Goal: Task Accomplishment & Management: Manage account settings

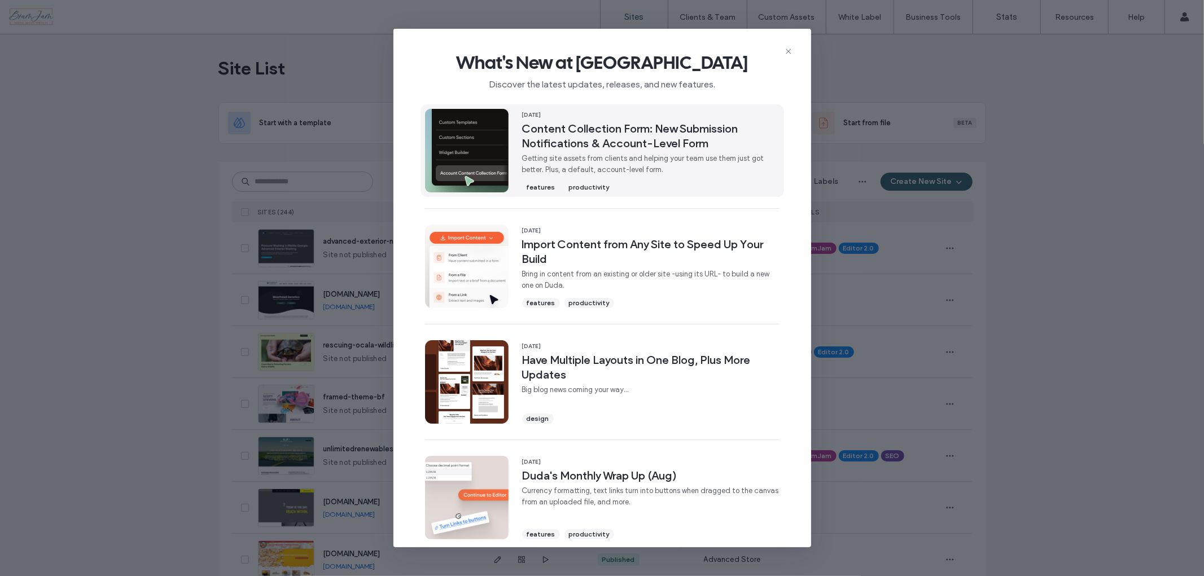
click at [627, 149] on span "Content Collection Form: New Submission Notifications & Account-Level Form" at bounding box center [650, 135] width 257 height 29
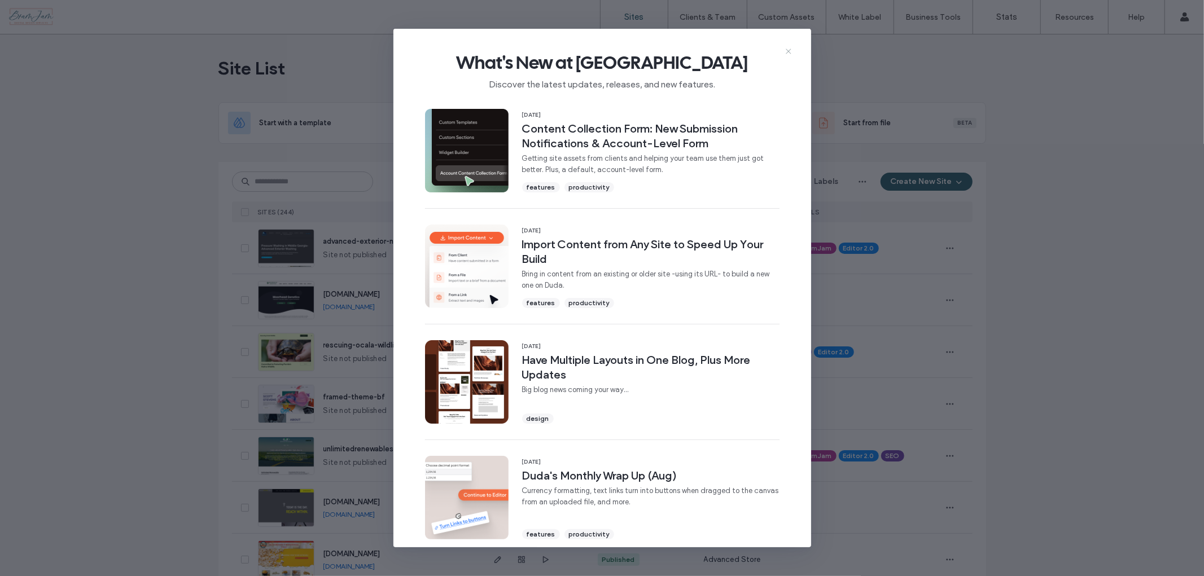
click at [788, 50] on icon at bounding box center [788, 51] width 9 height 9
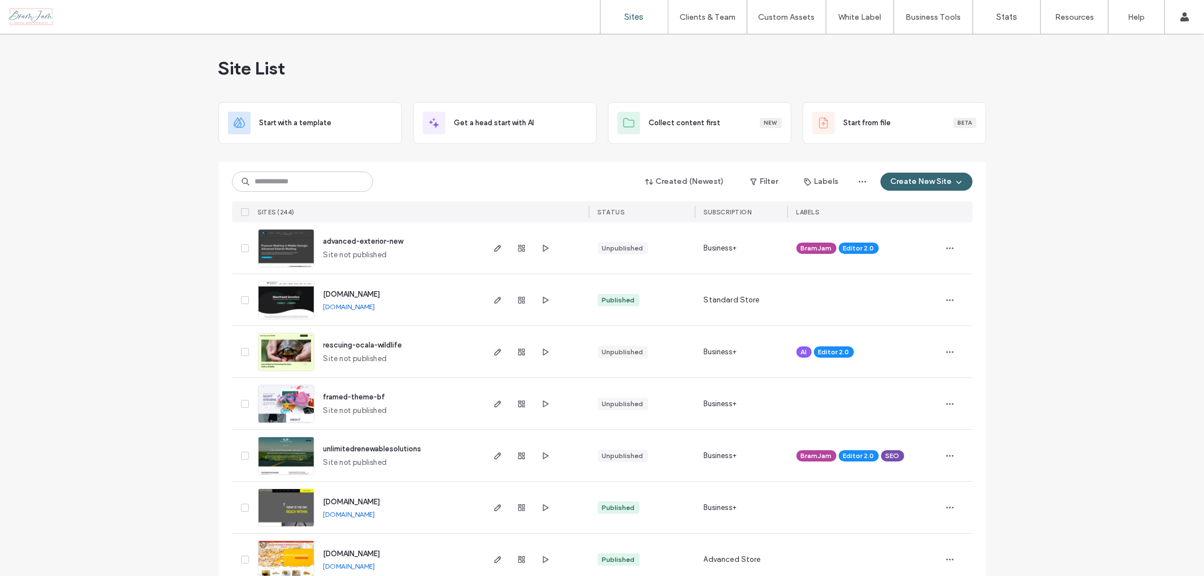
click at [313, 171] on div "Created (Newest) Filter Labels Create New Site" at bounding box center [602, 181] width 740 height 21
click at [317, 179] on input at bounding box center [302, 182] width 141 height 20
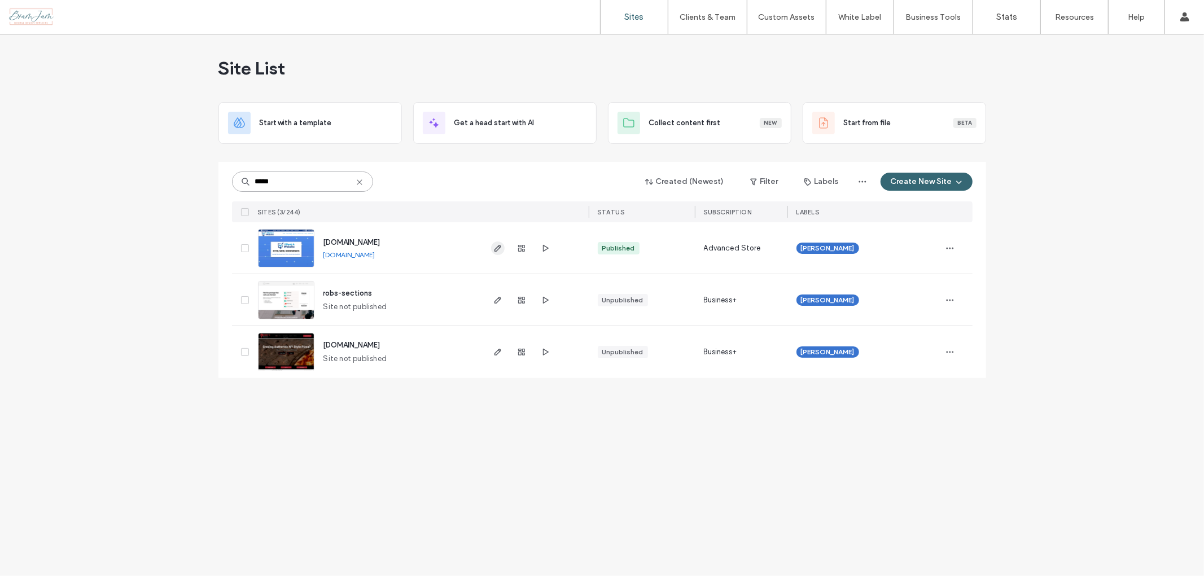
type input "*****"
click at [503, 247] on span "button" at bounding box center [498, 249] width 14 height 14
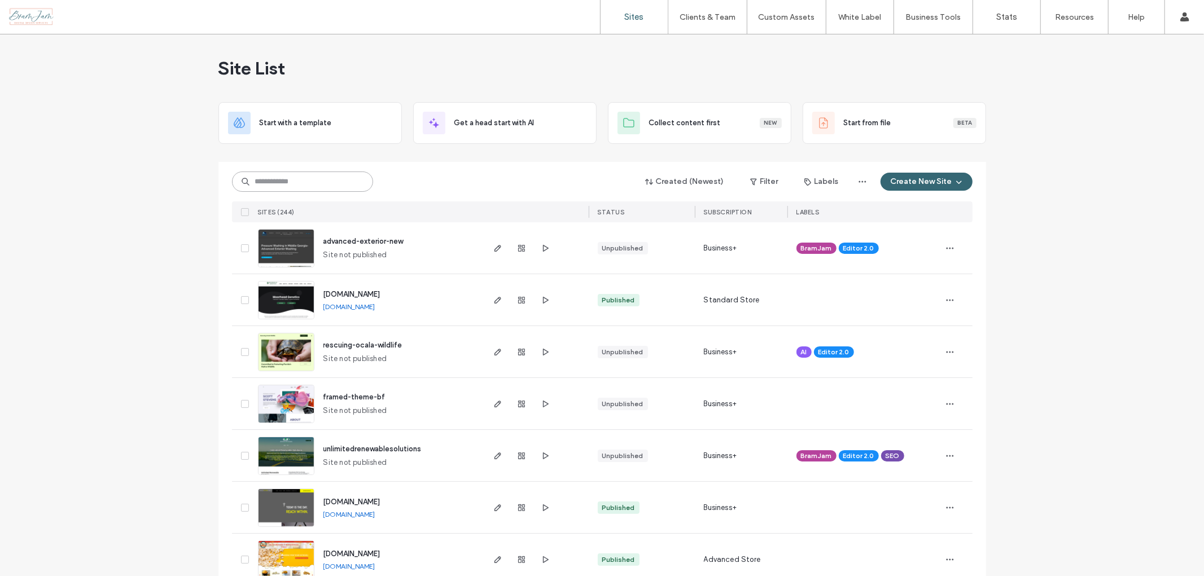
drag, startPoint x: 341, startPoint y: 172, endPoint x: 342, endPoint y: 181, distance: 8.5
click at [341, 175] on input at bounding box center [302, 182] width 141 height 20
click at [341, 181] on input at bounding box center [302, 182] width 141 height 20
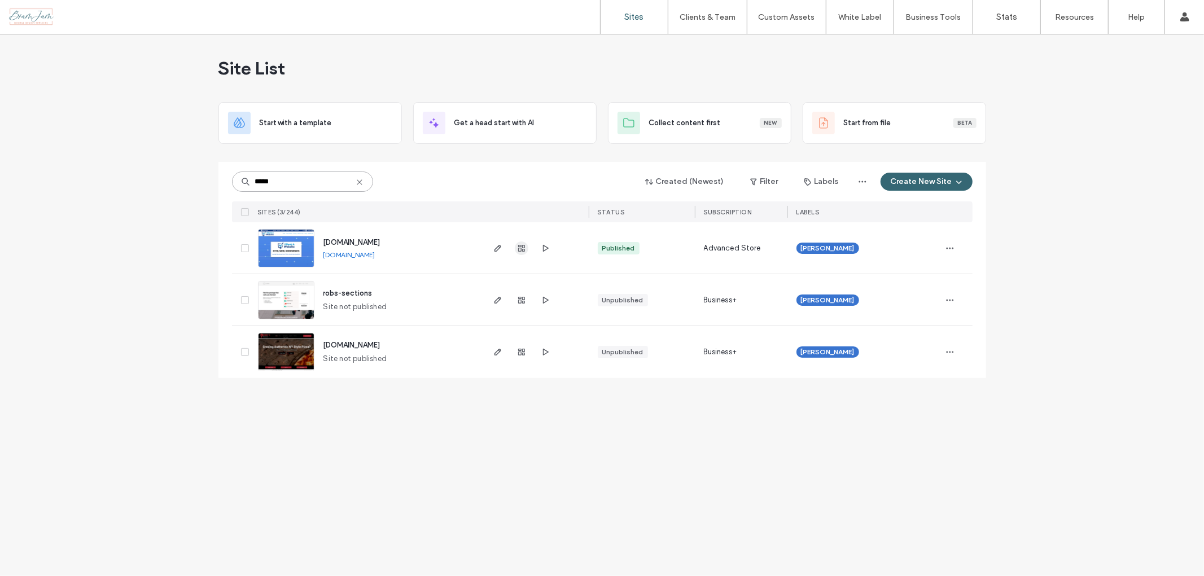
type input "*****"
click at [521, 246] on use "button" at bounding box center [521, 248] width 7 height 7
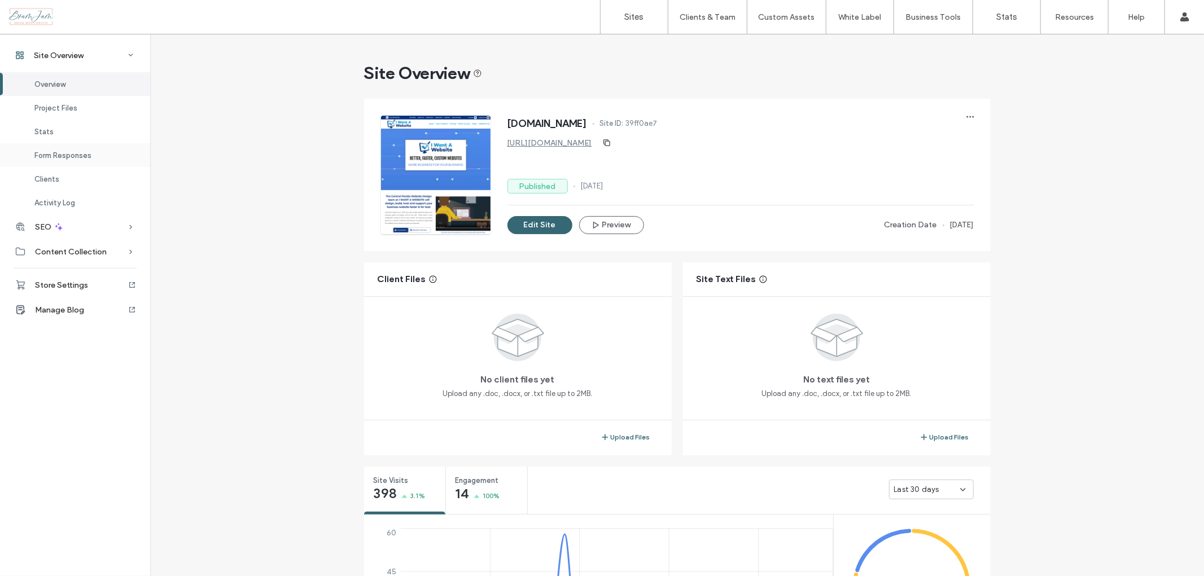
click at [77, 155] on span "Form Responses" at bounding box center [62, 155] width 57 height 8
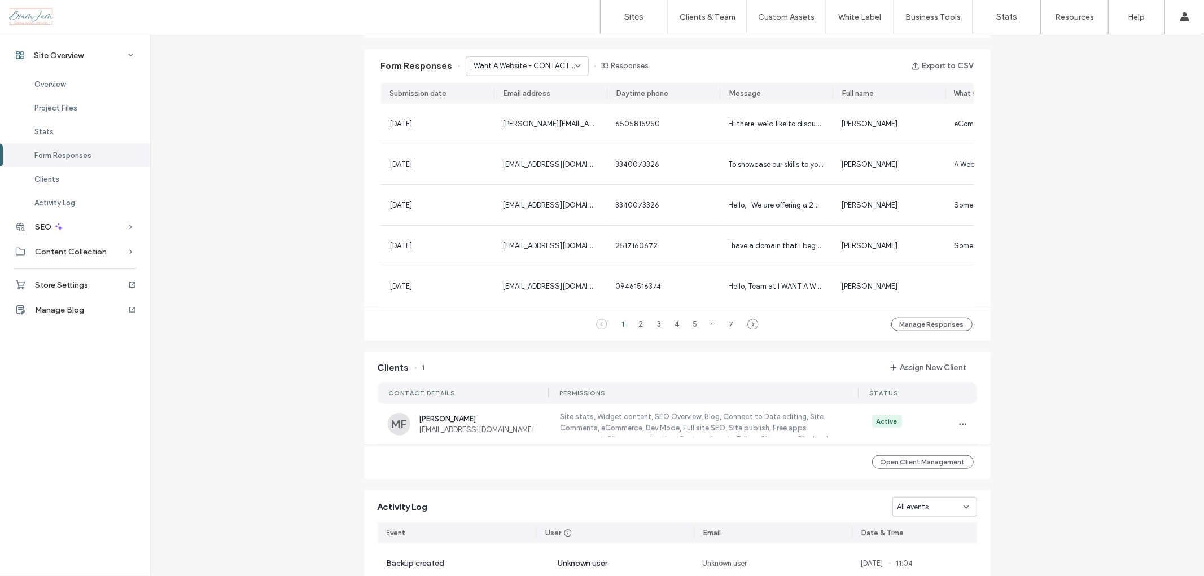
scroll to position [729, 0]
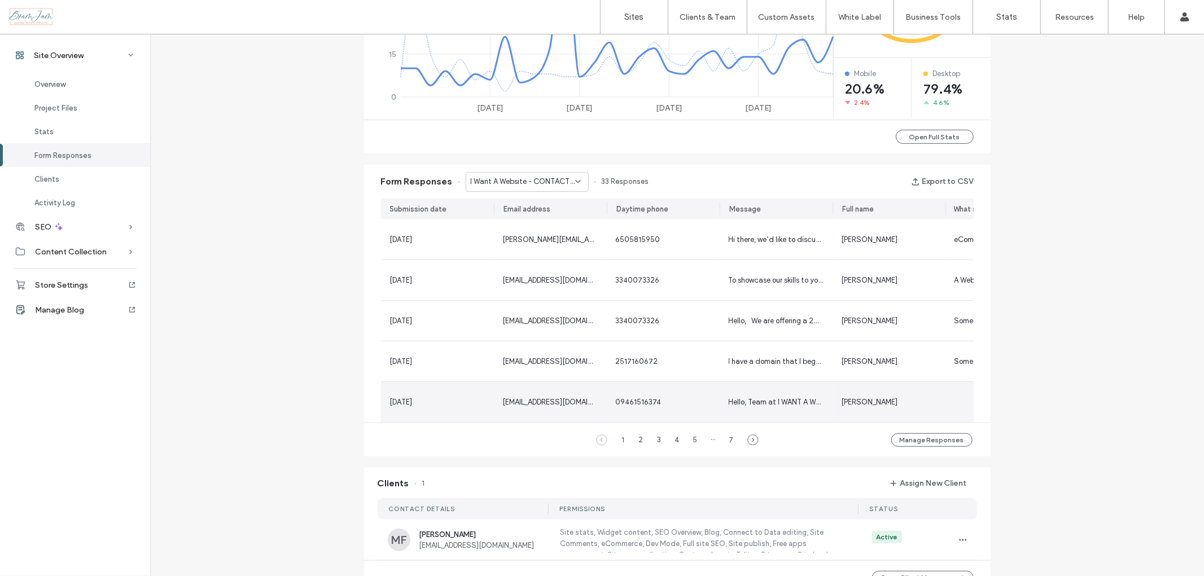
scroll to position [541, 0]
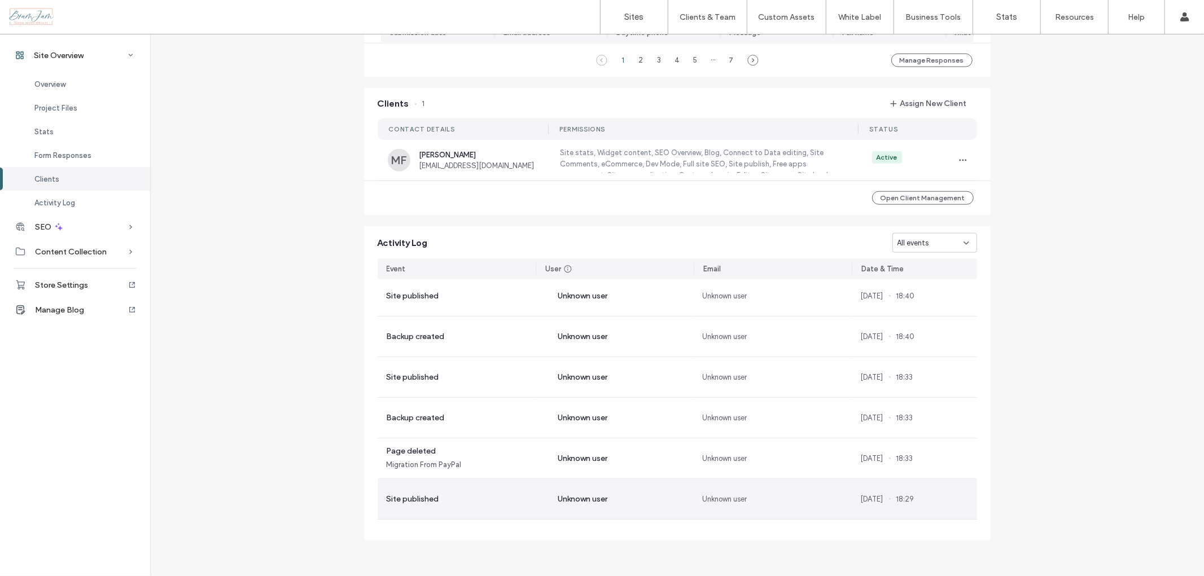
scroll to position [627, 0]
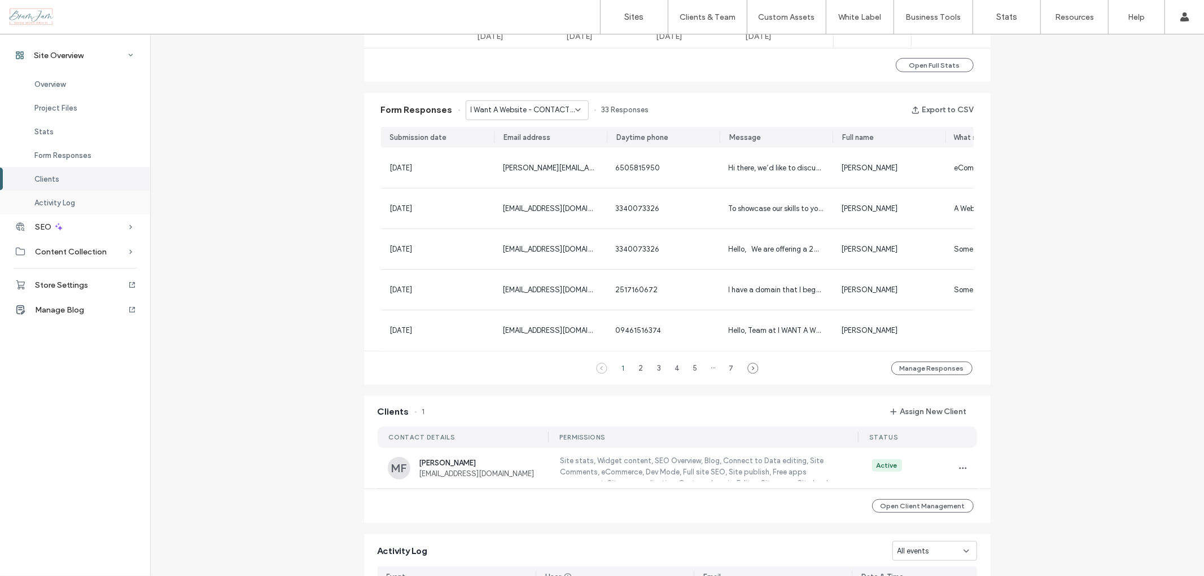
click at [62, 199] on span "Activity Log" at bounding box center [54, 203] width 41 height 8
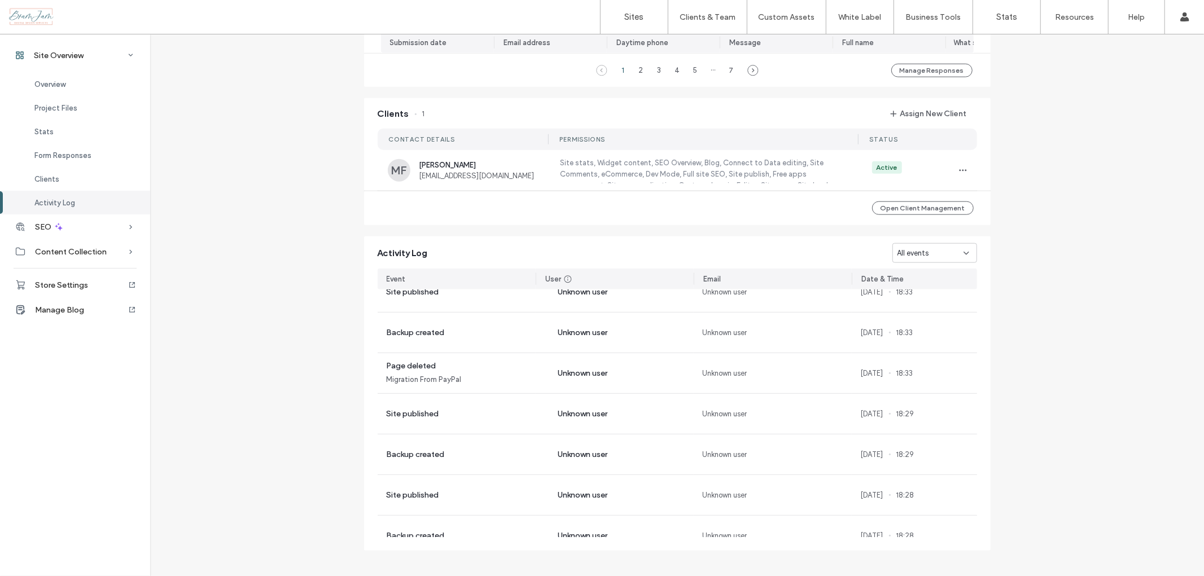
scroll to position [989, 0]
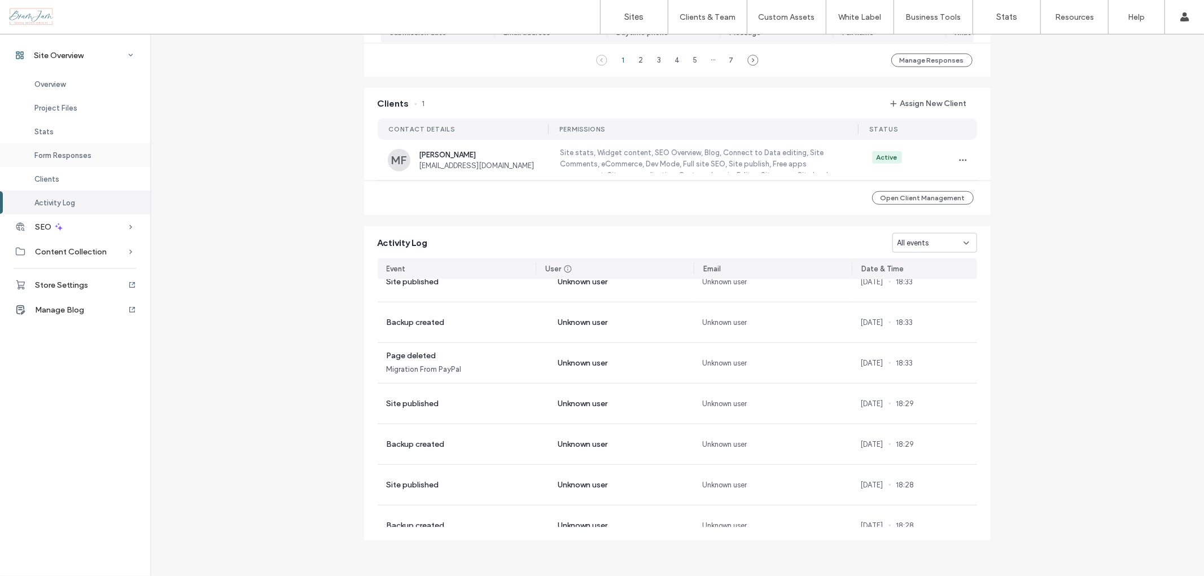
click at [65, 165] on div "Form Responses" at bounding box center [75, 155] width 150 height 24
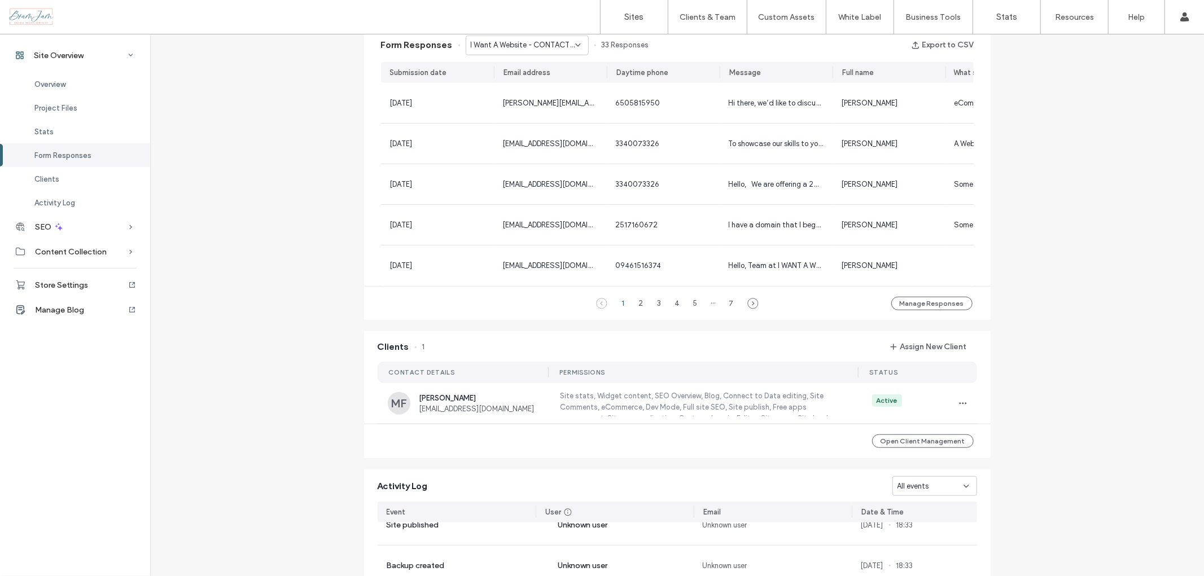
scroll to position [729, 0]
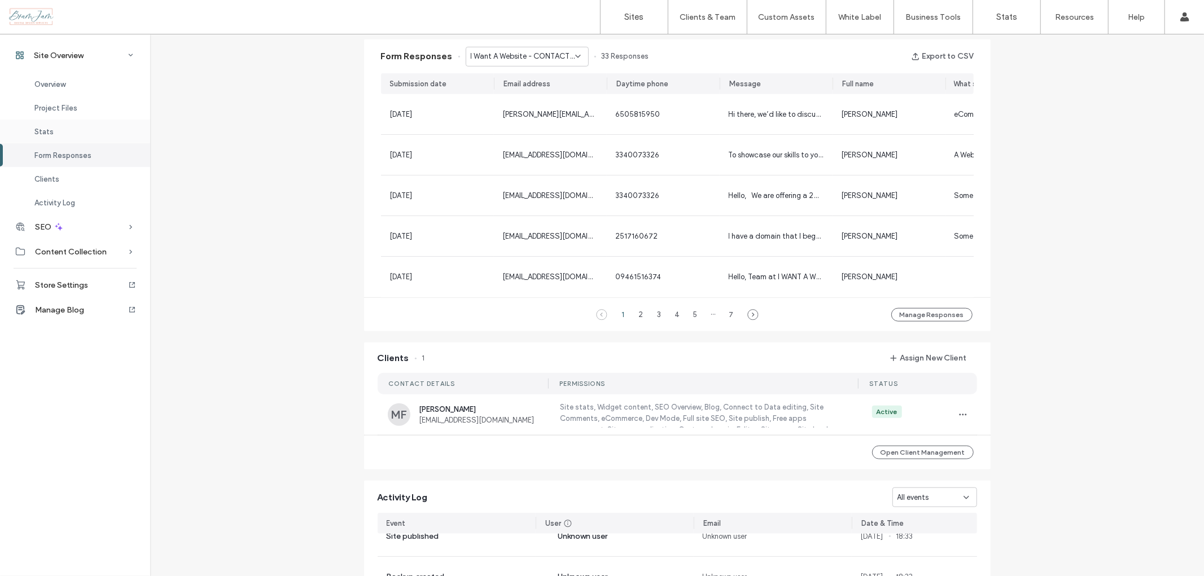
click at [48, 141] on div "Stats" at bounding box center [75, 132] width 150 height 24
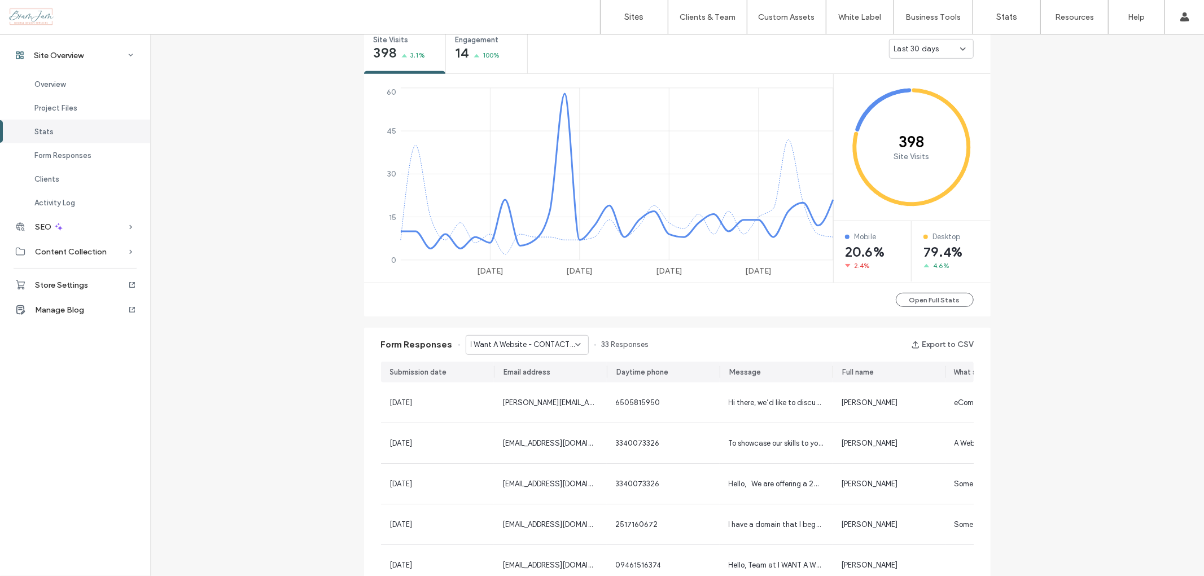
scroll to position [427, 0]
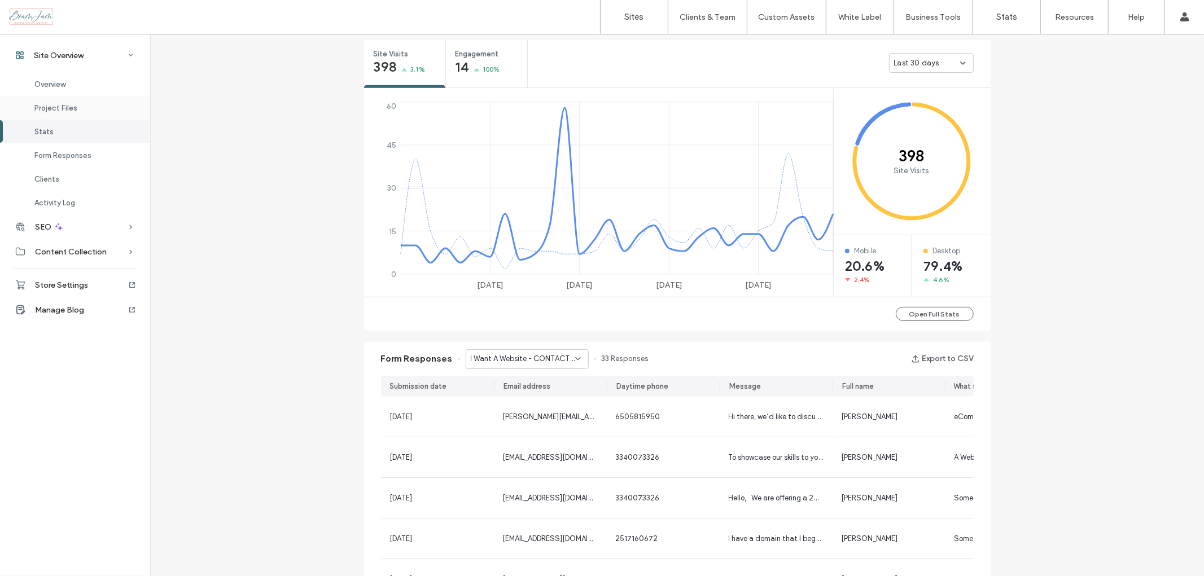
click at [69, 98] on div "Project Files" at bounding box center [75, 108] width 150 height 24
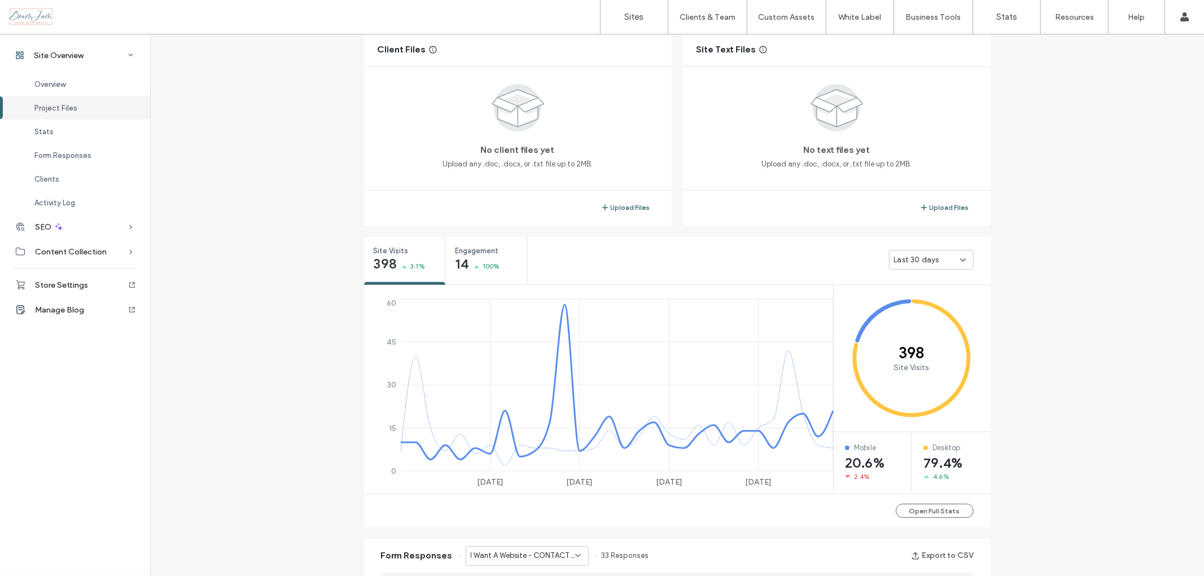
scroll to position [223, 0]
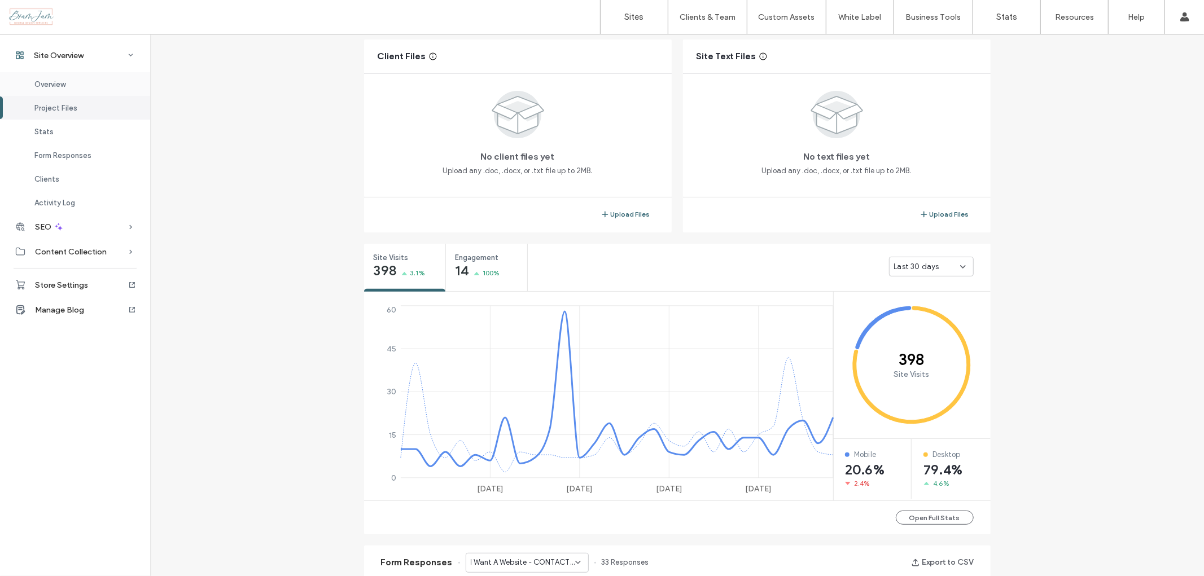
click at [69, 89] on div "Overview" at bounding box center [75, 84] width 150 height 24
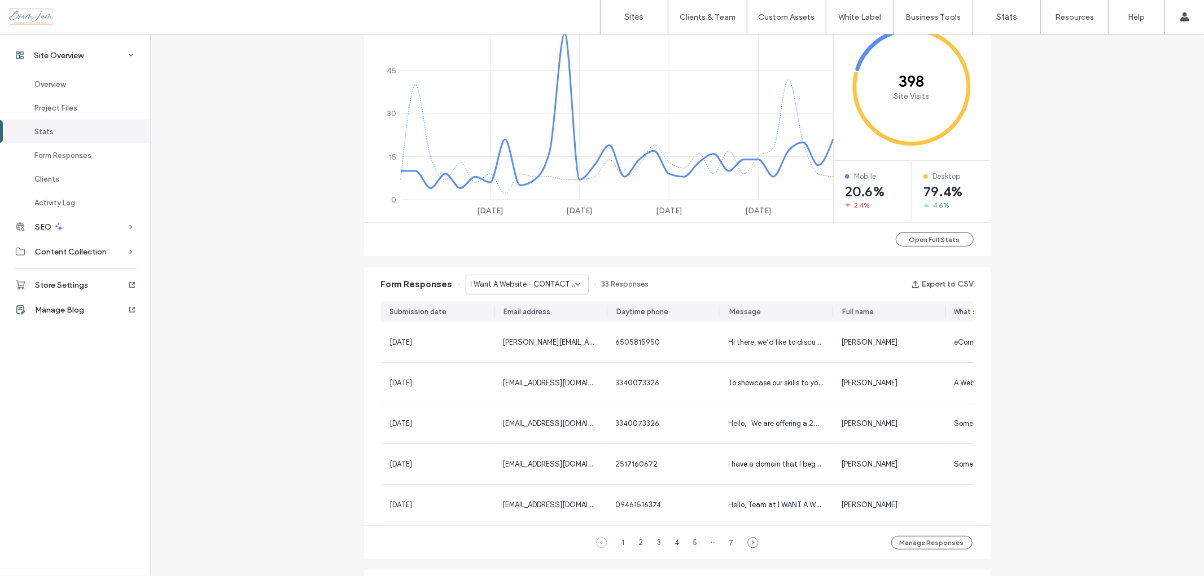
scroll to position [564, 0]
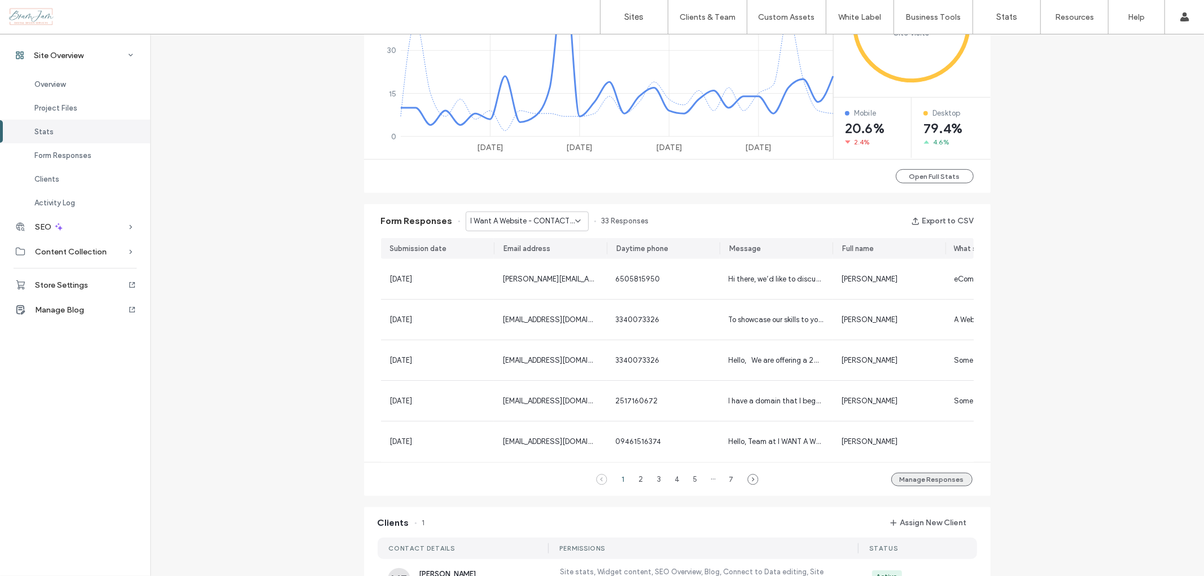
click at [915, 484] on button "Manage Responses" at bounding box center [931, 480] width 81 height 14
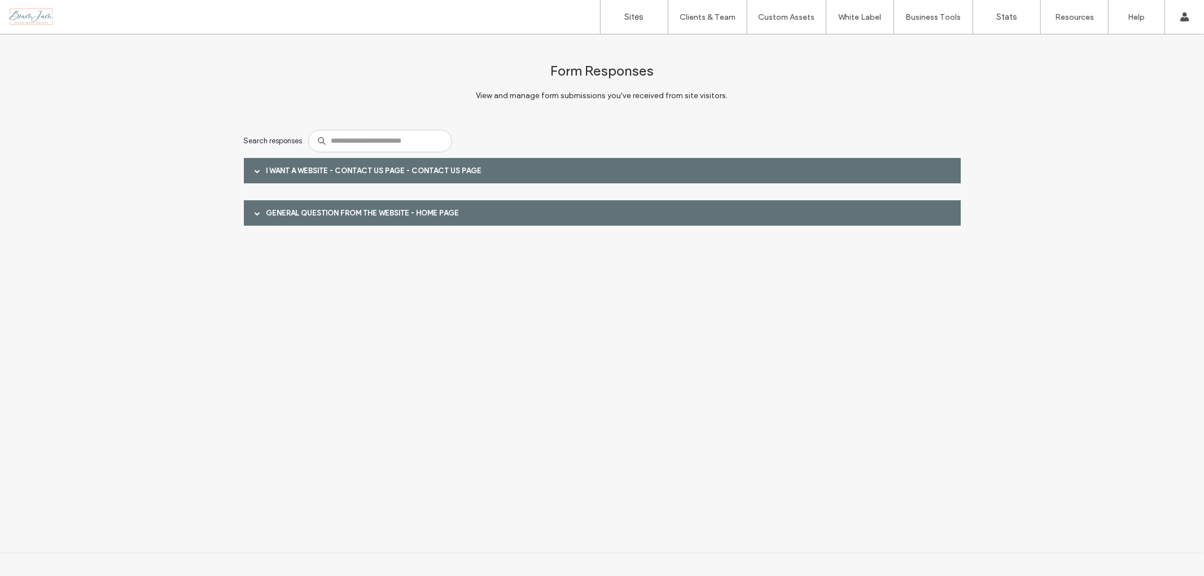
click at [260, 169] on span at bounding box center [258, 171] width 6 height 6
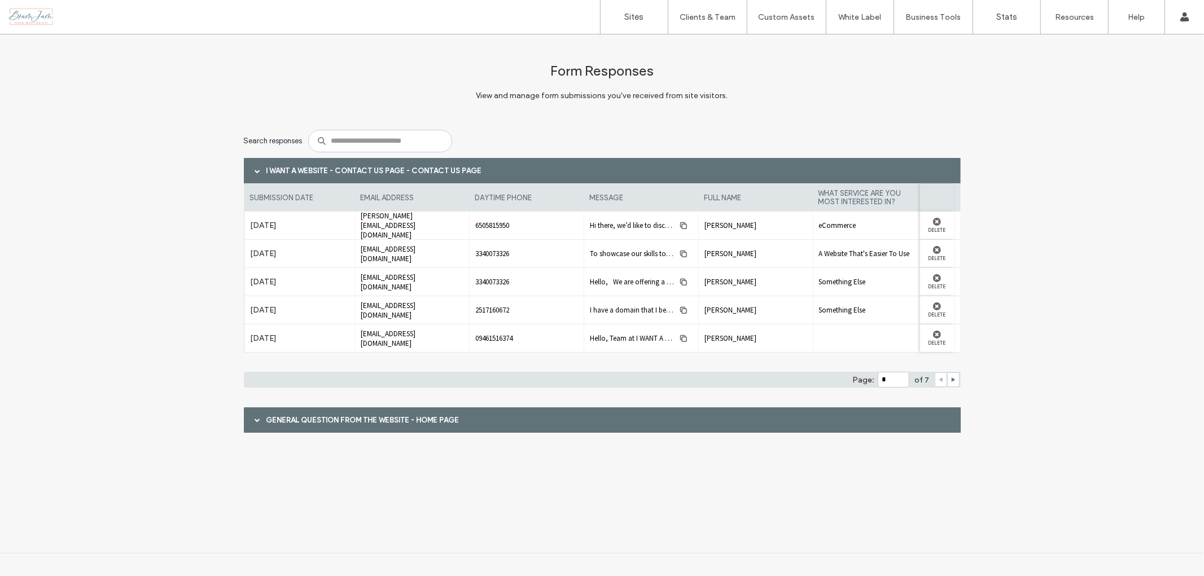
click at [255, 421] on span at bounding box center [258, 419] width 6 height 6
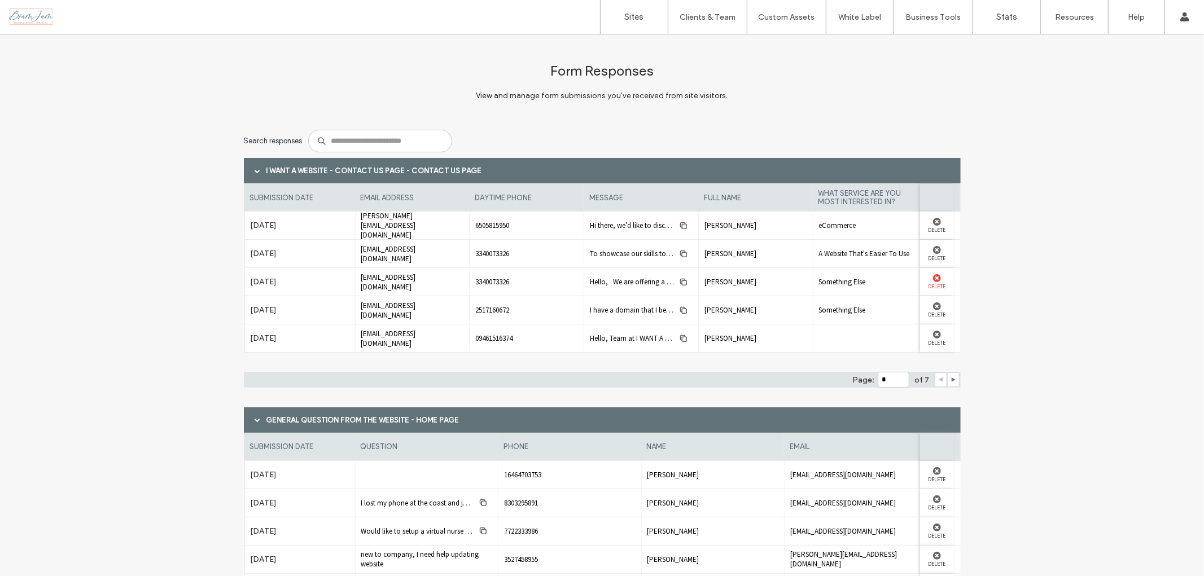
click at [933, 278] on use at bounding box center [937, 278] width 8 height 8
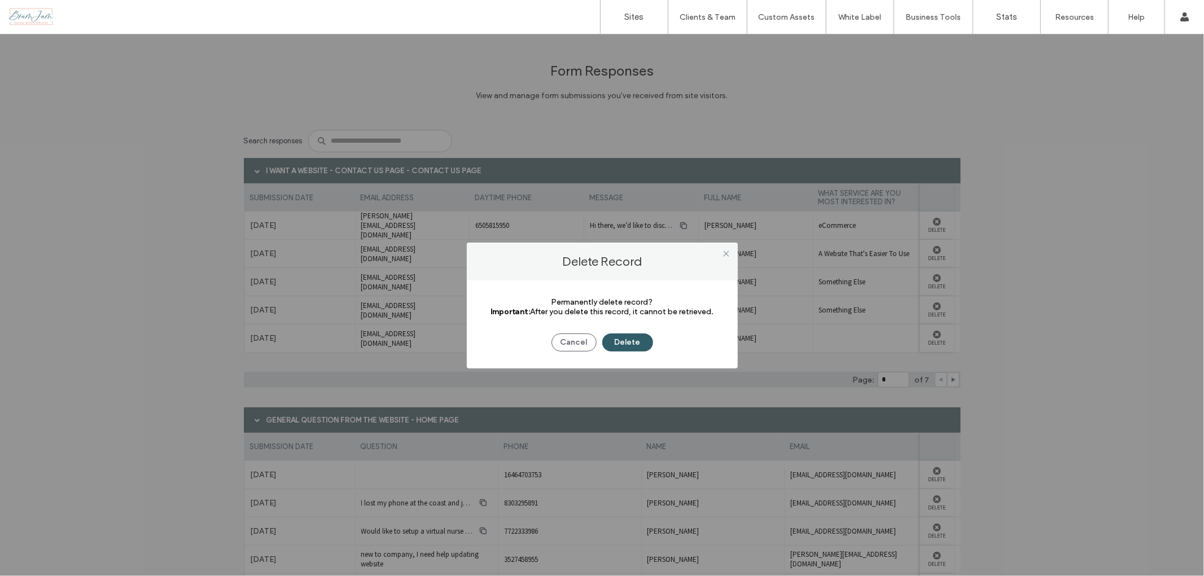
click at [615, 346] on button "Delete" at bounding box center [627, 342] width 51 height 18
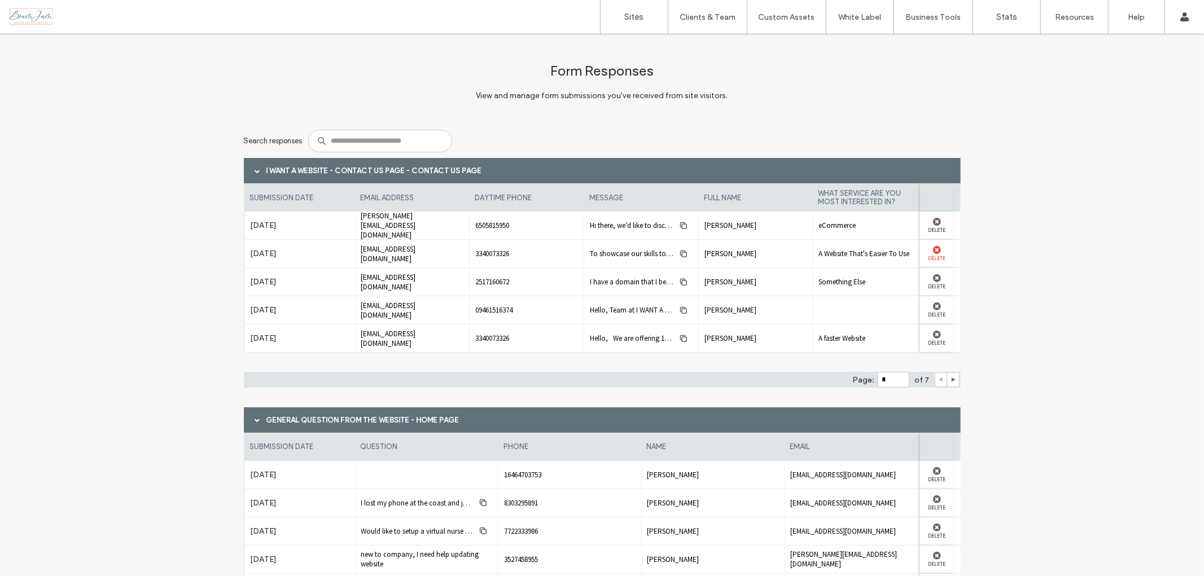
click at [933, 251] on icon at bounding box center [937, 249] width 8 height 8
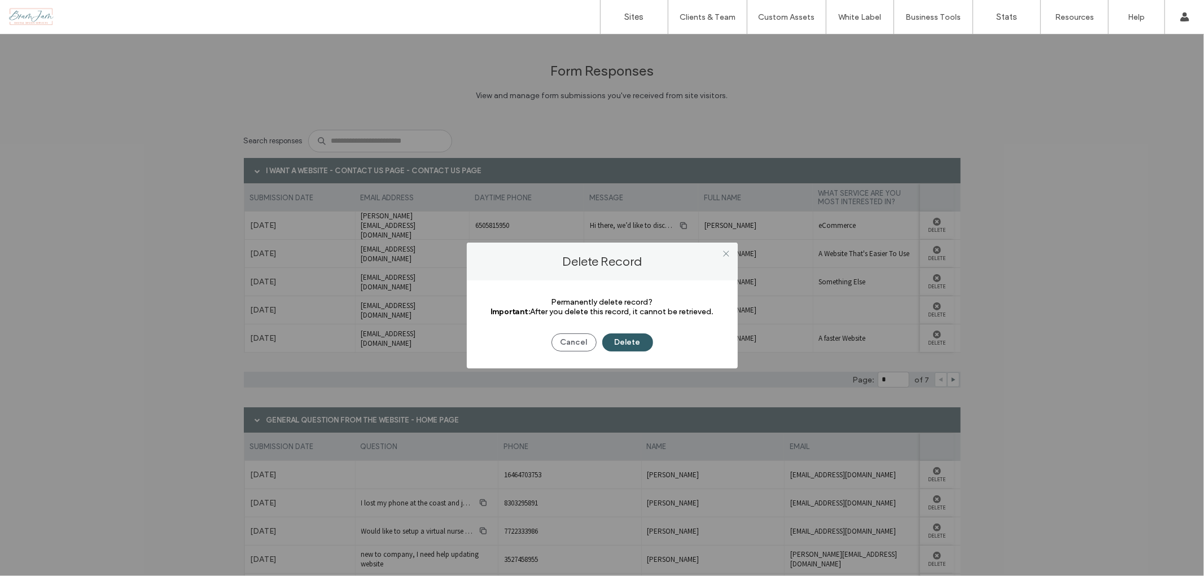
click at [635, 351] on button "Delete" at bounding box center [627, 342] width 51 height 18
